Goal: Task Accomplishment & Management: Manage account settings

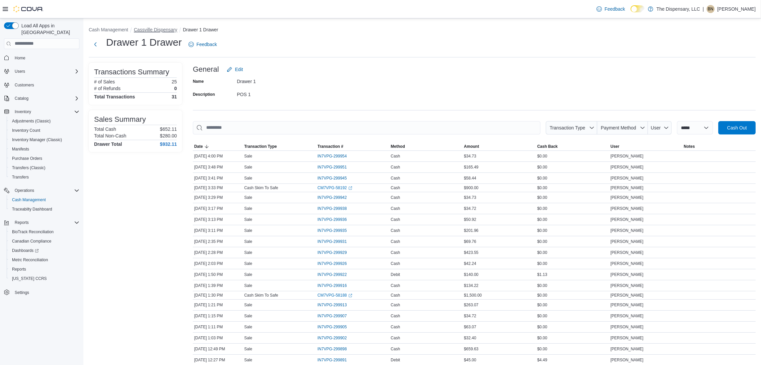
click at [143, 28] on button "Cassville Dispensary" at bounding box center [155, 29] width 43 height 5
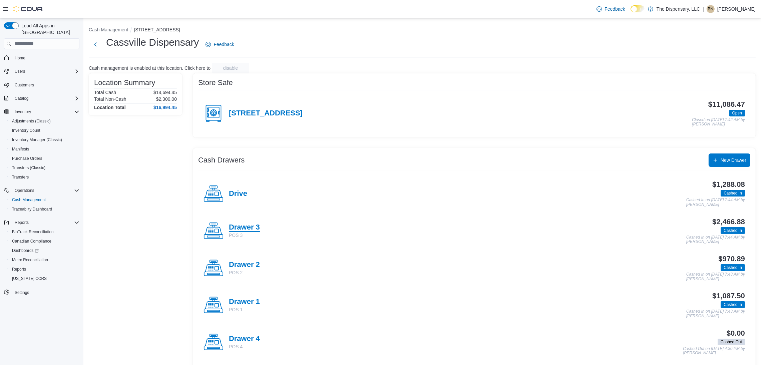
click at [242, 228] on h4 "Drawer 3" at bounding box center [244, 227] width 31 height 9
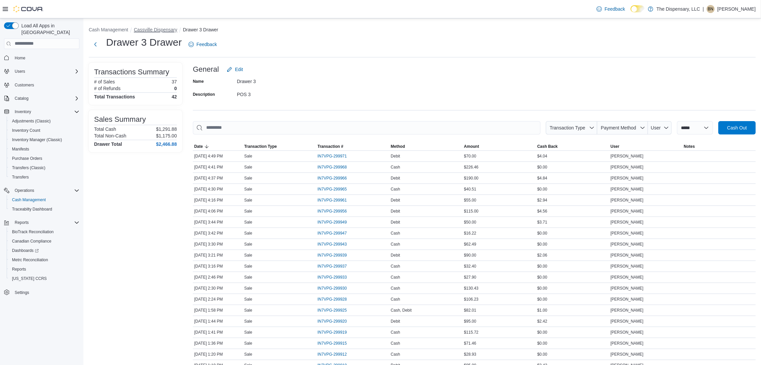
click at [172, 29] on button "Cassville Dispensary" at bounding box center [155, 29] width 43 height 5
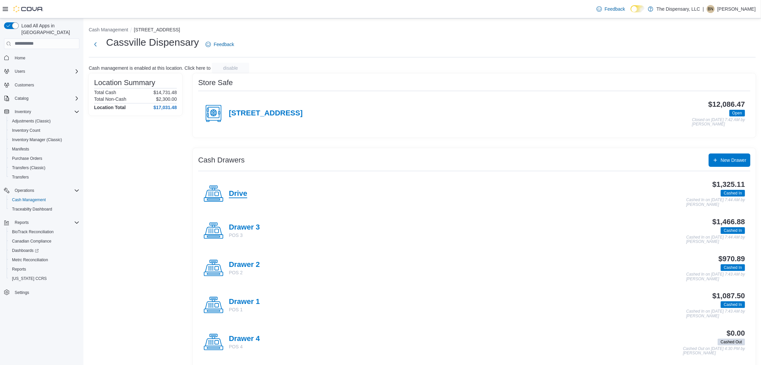
click at [239, 195] on h4 "Drive" at bounding box center [238, 193] width 18 height 9
click at [240, 229] on h4 "Drawer 3" at bounding box center [244, 227] width 31 height 9
click at [245, 262] on h4 "Drawer 2" at bounding box center [244, 264] width 31 height 9
click at [239, 305] on h4 "Drawer 1" at bounding box center [244, 301] width 31 height 9
click at [244, 107] on div "[STREET_ADDRESS]" at bounding box center [252, 113] width 99 height 20
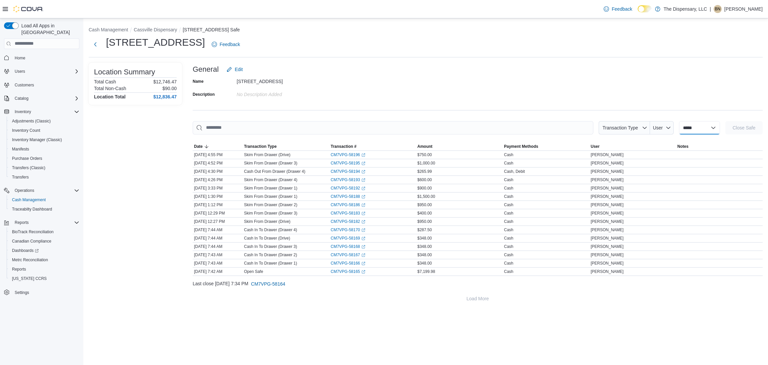
click at [693, 130] on select "**********" at bounding box center [699, 127] width 41 height 13
select select "**********"
click at [679, 121] on select "**********" at bounding box center [699, 127] width 41 height 13
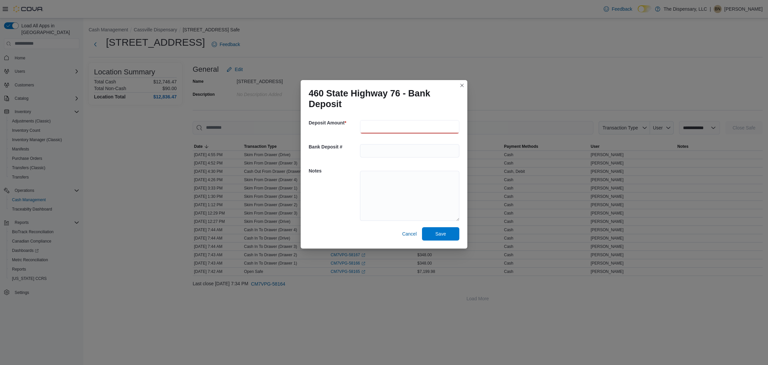
click at [405, 131] on input "number" at bounding box center [409, 126] width 99 height 13
type input "*******"
type textarea "**********"
click at [442, 239] on span "Save" at bounding box center [440, 233] width 29 height 13
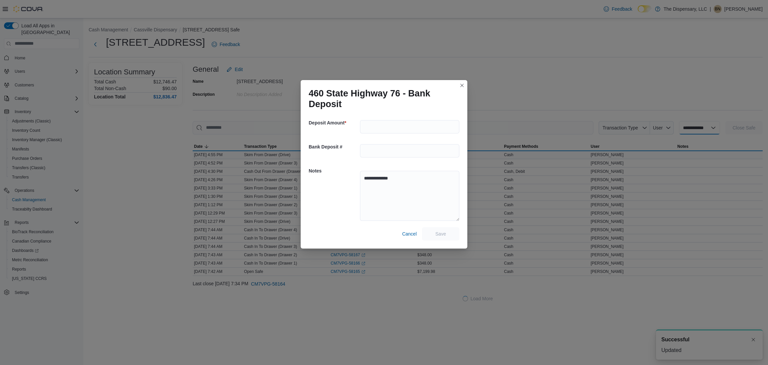
select select
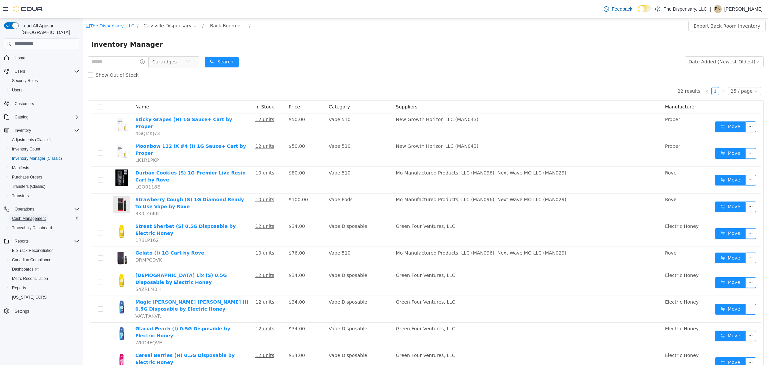
click at [45, 216] on span "Cash Management" at bounding box center [29, 218] width 34 height 5
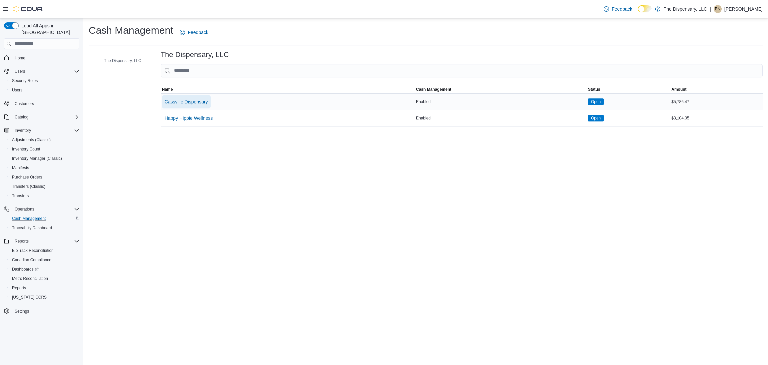
click at [191, 102] on span "Cassville Dispensary" at bounding box center [186, 101] width 43 height 7
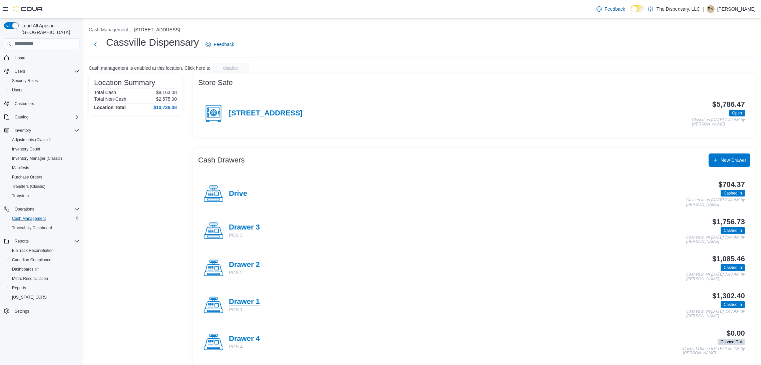
click at [229, 304] on h4 "Drawer 1" at bounding box center [244, 301] width 31 height 9
click at [51, 156] on button "Inventory Manager (Classic)" at bounding box center [44, 158] width 75 height 9
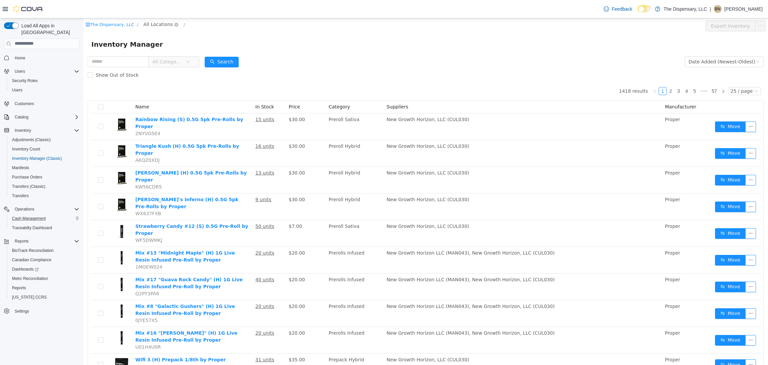
click at [155, 24] on span "All Locations" at bounding box center [157, 23] width 29 height 7
click at [153, 63] on span "Cassville Dispensary" at bounding box center [177, 59] width 48 height 5
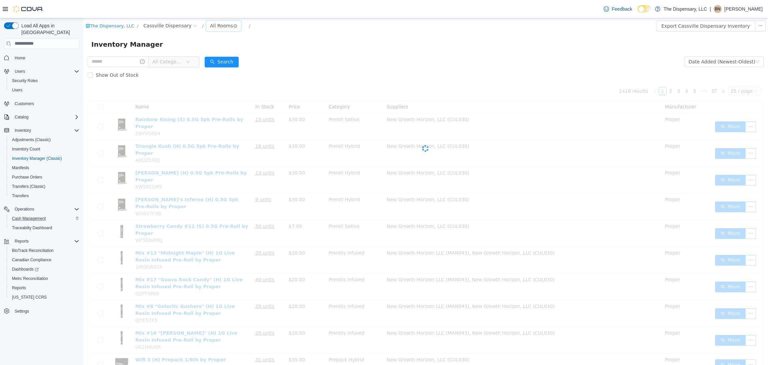
click at [210, 25] on div "All Rooms" at bounding box center [221, 25] width 23 height 10
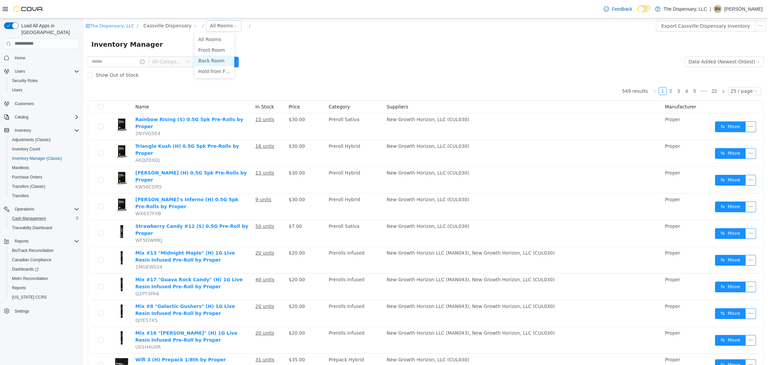
click at [204, 60] on li "Back Room" at bounding box center [214, 60] width 40 height 11
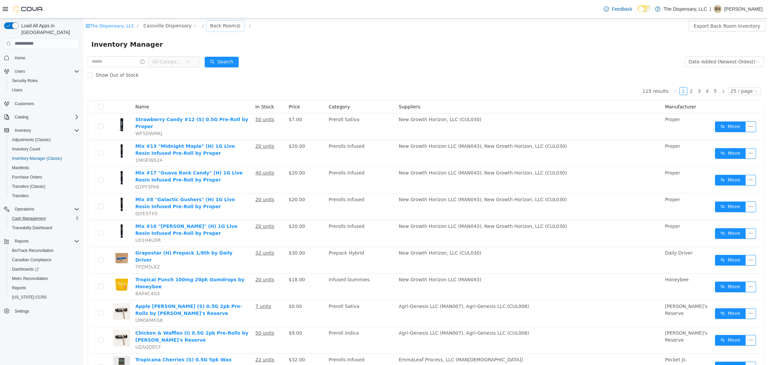
click at [213, 26] on div "Back Room" at bounding box center [223, 25] width 26 height 10
click at [212, 47] on li "Front Room" at bounding box center [214, 49] width 40 height 11
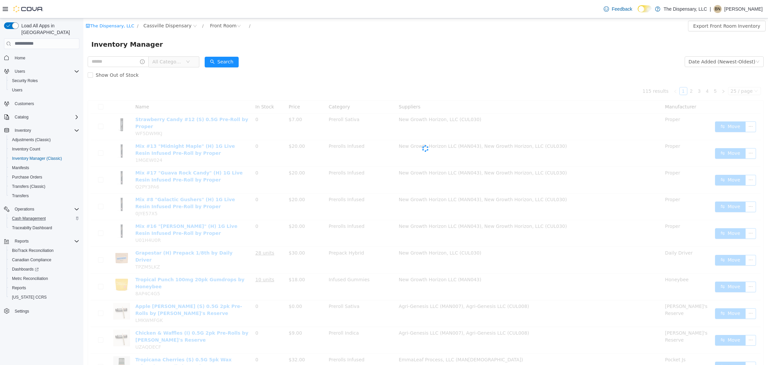
click at [180, 62] on span "All Categories" at bounding box center [167, 61] width 30 height 7
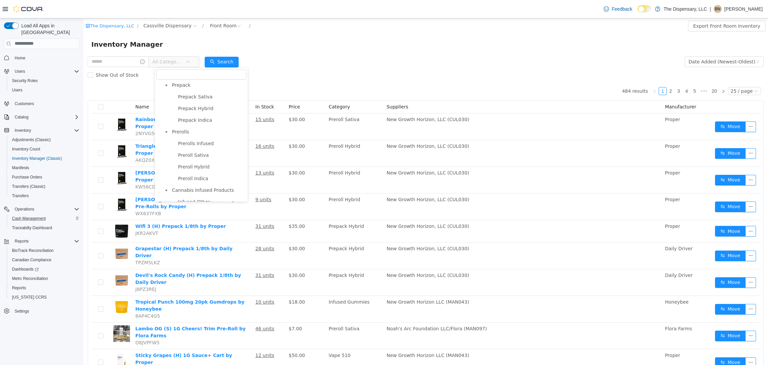
scroll to position [200, 0]
click at [199, 117] on span "Prerolls" at bounding box center [208, 119] width 76 height 9
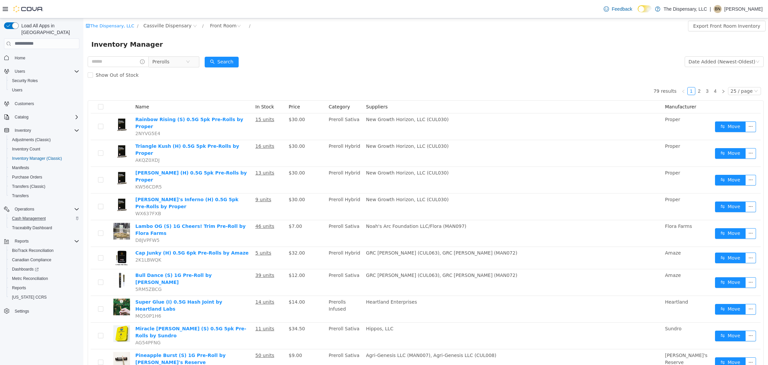
click at [687, 68] on div "Show Out of Stock" at bounding box center [426, 74] width 676 height 13
click at [693, 63] on div "Date Added (Newest-Oldest)" at bounding box center [722, 61] width 67 height 10
click at [689, 78] on li "Alphabetical (A-Z)" at bounding box center [719, 74] width 75 height 11
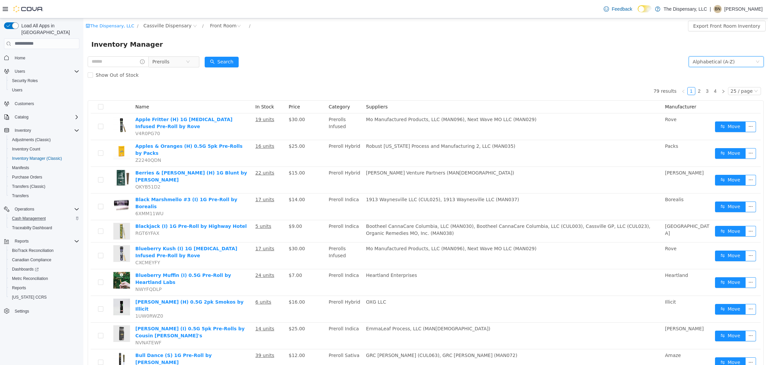
click at [695, 59] on div "Alphabetical (A-Z)" at bounding box center [714, 61] width 42 height 10
click at [695, 87] on li "Alphabetical (Z-A)" at bounding box center [719, 85] width 75 height 11
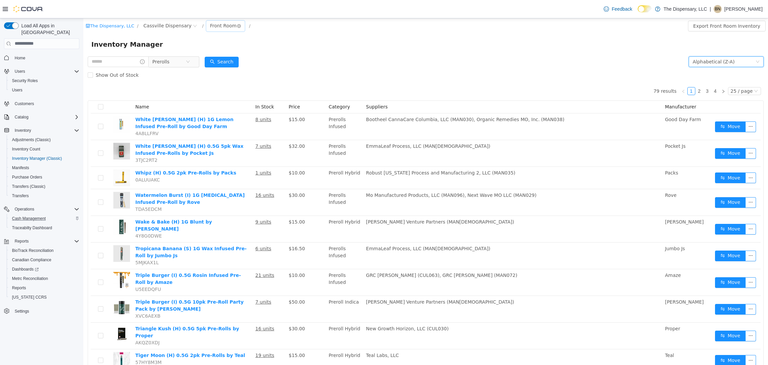
click at [210, 22] on div "Front Room" at bounding box center [223, 25] width 27 height 10
click at [212, 58] on li "Back Room" at bounding box center [214, 60] width 40 height 11
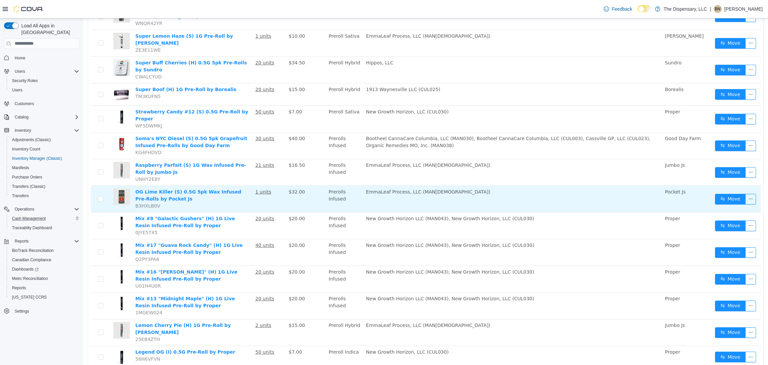
scroll to position [300, 0]
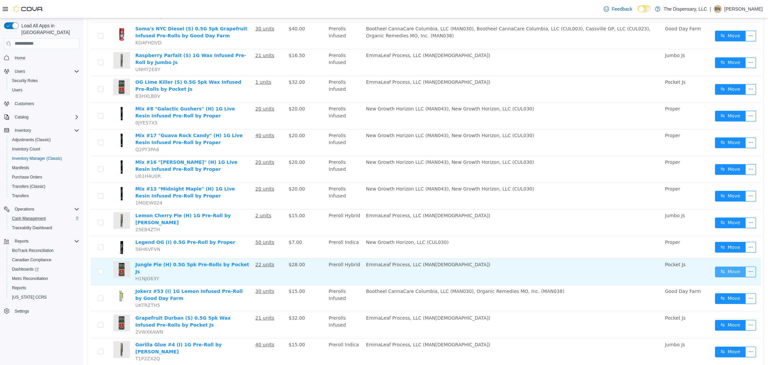
click at [729, 266] on button "Move" at bounding box center [730, 271] width 31 height 11
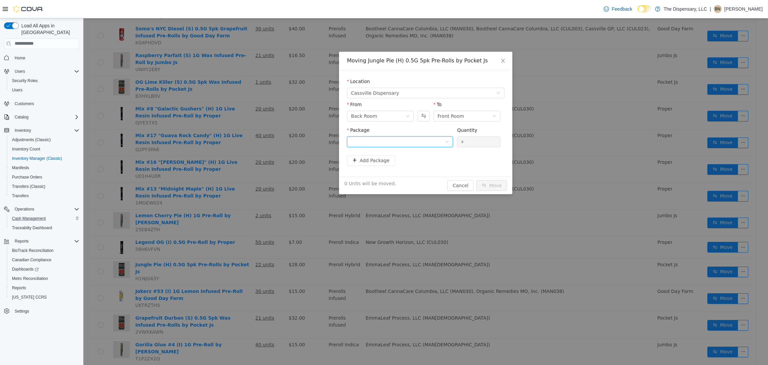
click at [434, 142] on div at bounding box center [398, 141] width 94 height 10
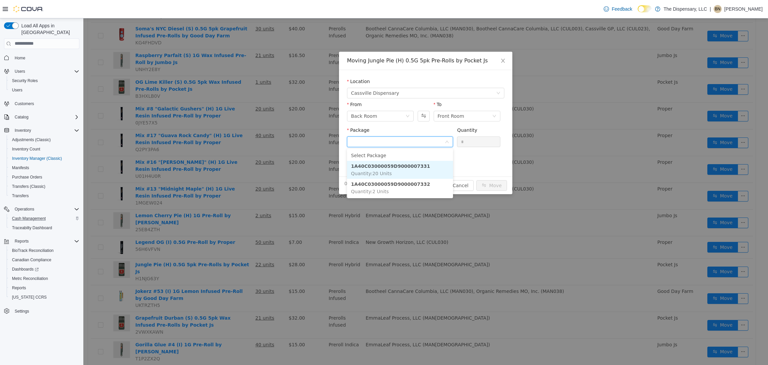
click at [412, 168] on li "1A40C03000059D9000007331 Quantity : 20 Units" at bounding box center [400, 169] width 106 height 18
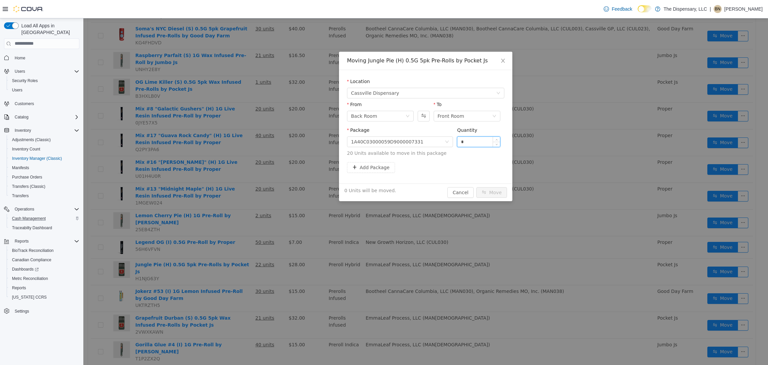
click at [469, 140] on input "*" at bounding box center [479, 141] width 43 height 10
type input "***"
click at [477, 187] on button "Move" at bounding box center [492, 192] width 31 height 11
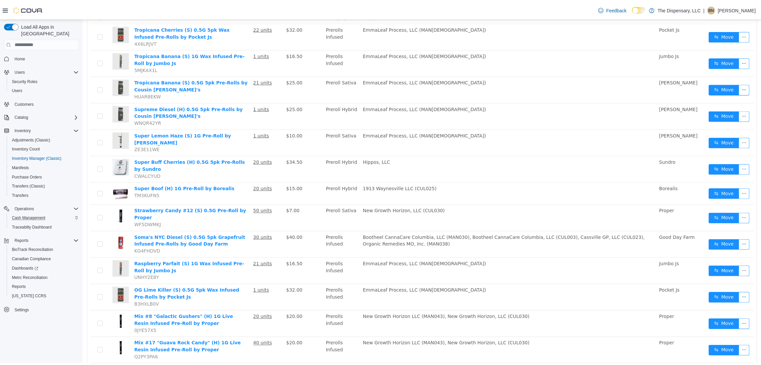
scroll to position [88, 0]
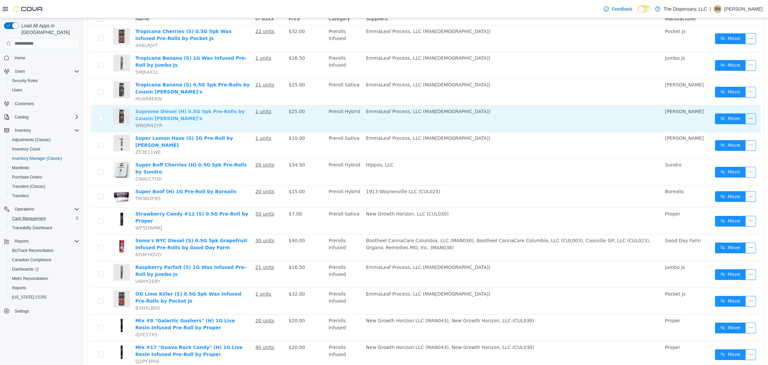
click at [230, 114] on link "Supreme Diesel (H) 0.5G 5pk Pre-Rolls by Cousin Dave's" at bounding box center [189, 114] width 109 height 12
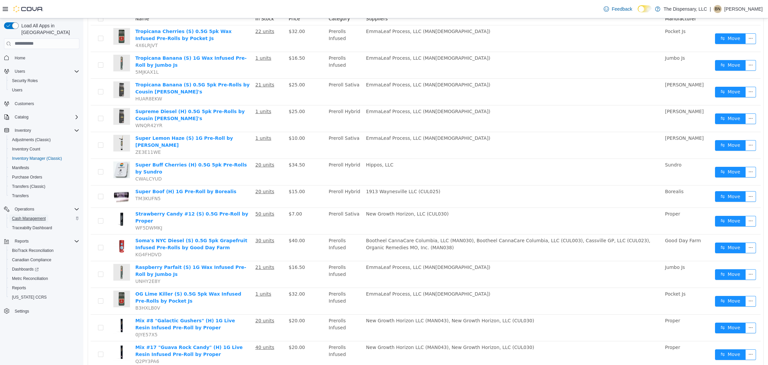
click at [32, 216] on span "Cash Management" at bounding box center [29, 218] width 34 height 5
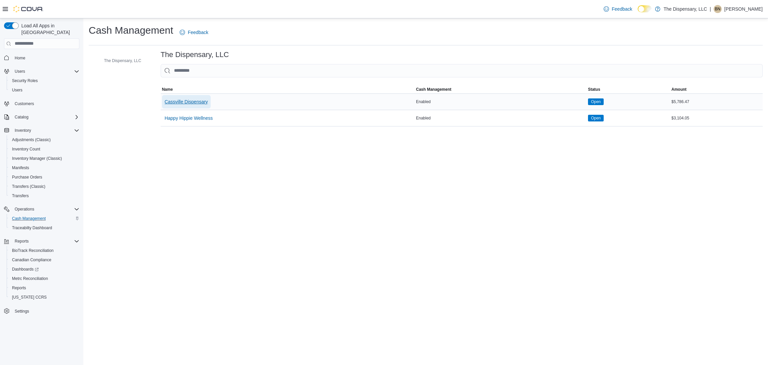
click at [175, 99] on span "Cassville Dispensary" at bounding box center [186, 101] width 43 height 7
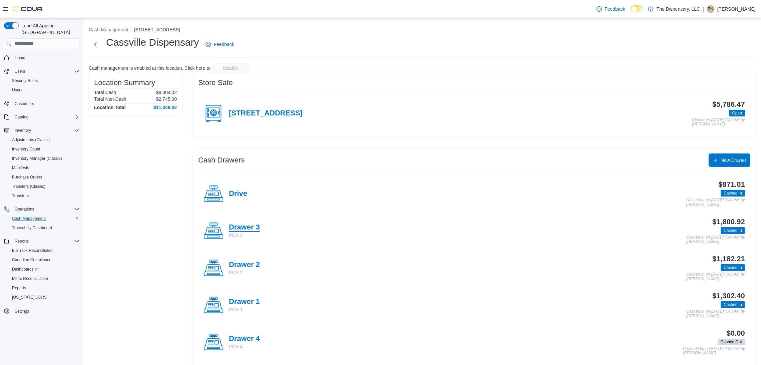
click at [243, 227] on h4 "Drawer 3" at bounding box center [244, 227] width 31 height 9
click at [233, 303] on h4 "Drawer 1" at bounding box center [244, 301] width 31 height 9
click at [256, 265] on h4 "Drawer 2" at bounding box center [244, 264] width 31 height 9
click at [258, 227] on h4 "Drawer 3" at bounding box center [244, 227] width 31 height 9
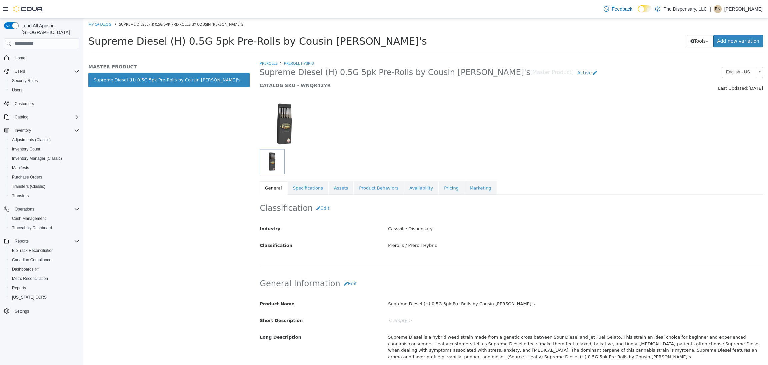
click at [272, 163] on img "button" at bounding box center [272, 161] width 22 height 22
click at [333, 192] on link "Assets" at bounding box center [341, 188] width 25 height 14
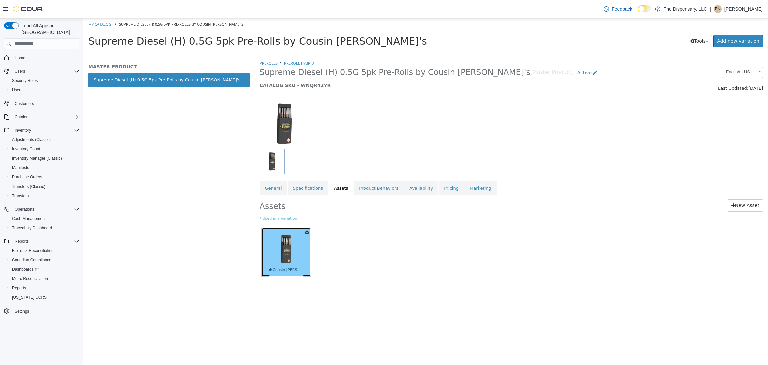
click at [284, 252] on img at bounding box center [286, 248] width 35 height 35
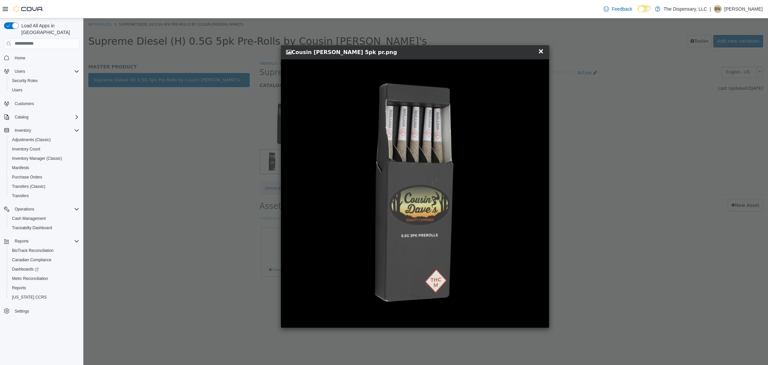
click at [542, 50] on span "×" at bounding box center [541, 51] width 6 height 8
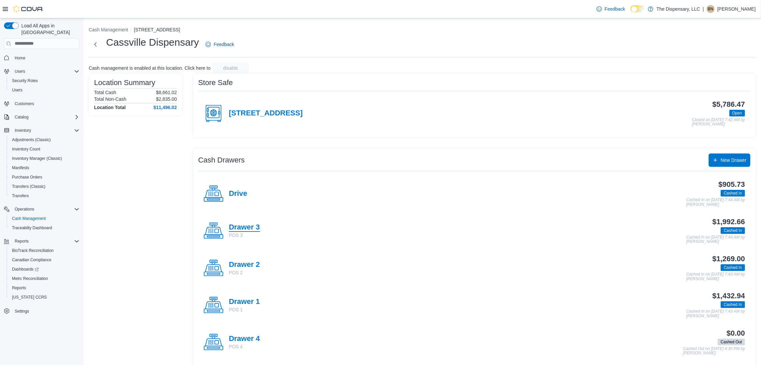
click at [257, 225] on h4 "Drawer 3" at bounding box center [244, 227] width 31 height 9
click at [249, 266] on h4 "Drawer 2" at bounding box center [244, 264] width 31 height 9
click at [248, 300] on h4 "Drawer 1" at bounding box center [244, 301] width 31 height 9
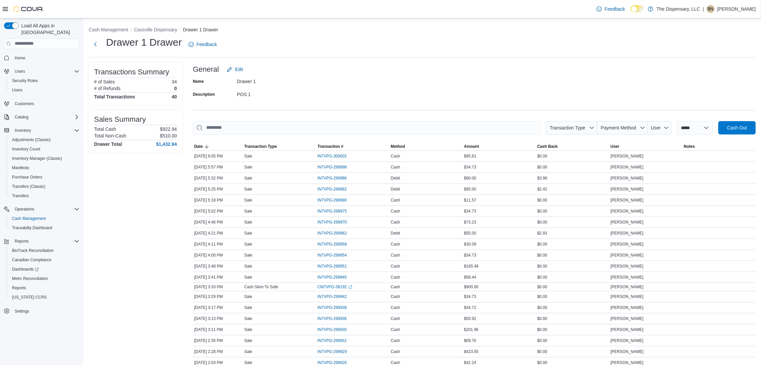
click at [135, 212] on div "Transactions Summary # of Sales 34 # of Refunds 0 Total Transactions 40 Sales S…" at bounding box center [135, 334] width 93 height 542
click at [134, 26] on li "Cassville Dispensary" at bounding box center [158, 29] width 49 height 7
click at [155, 34] on div "**********" at bounding box center [421, 313] width 677 height 591
click at [160, 30] on button "Cassville Dispensary" at bounding box center [155, 29] width 43 height 5
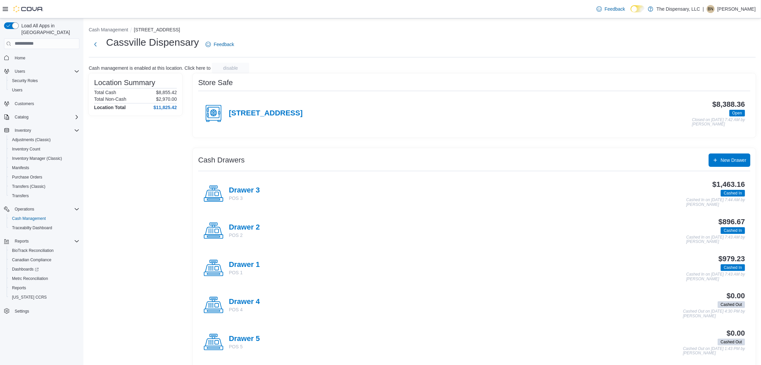
click at [291, 108] on div "[STREET_ADDRESS]" at bounding box center [252, 113] width 99 height 20
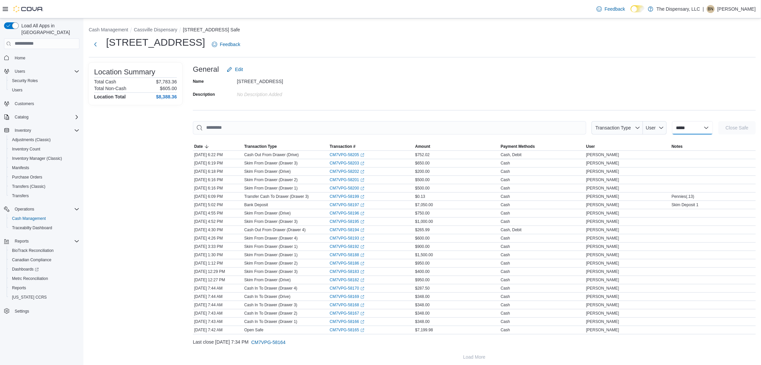
click at [691, 124] on select "**********" at bounding box center [692, 127] width 41 height 13
select select "**********"
click at [672, 121] on select "**********" at bounding box center [692, 127] width 41 height 13
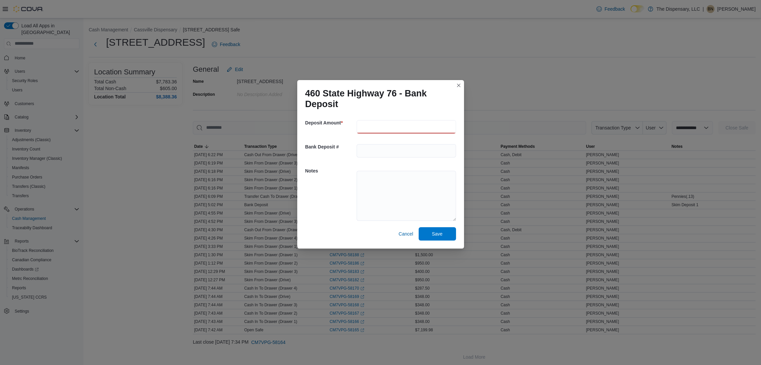
click at [371, 126] on input "number" at bounding box center [406, 126] width 99 height 13
type input "*******"
type textarea "**********"
click at [435, 234] on span "Save" at bounding box center [437, 233] width 11 height 7
select select
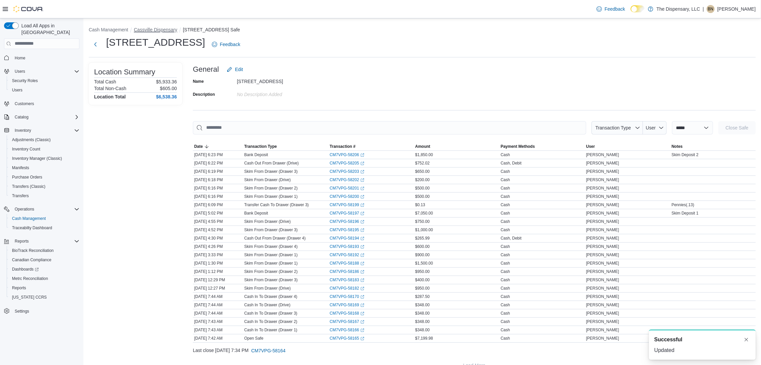
click at [163, 28] on button "Cassville Dispensary" at bounding box center [155, 29] width 43 height 5
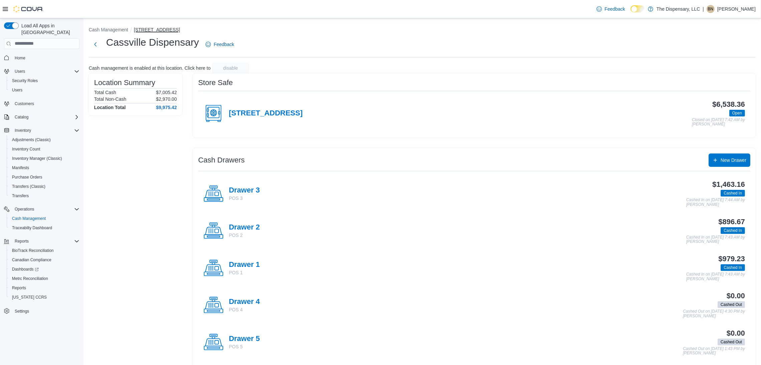
click at [151, 32] on button "[STREET_ADDRESS]" at bounding box center [157, 29] width 46 height 5
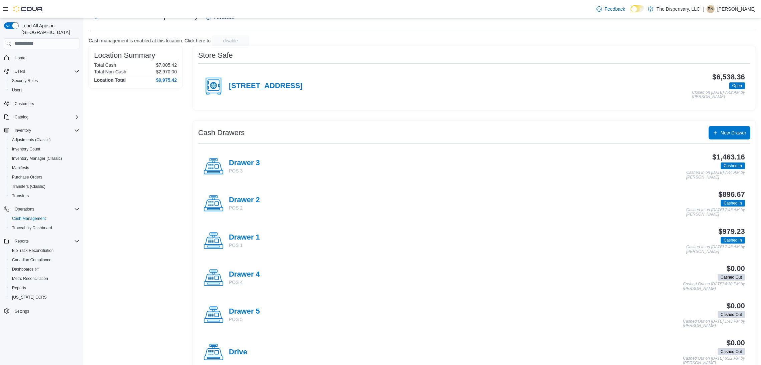
scroll to position [50, 0]
